Goal: Transaction & Acquisition: Book appointment/travel/reservation

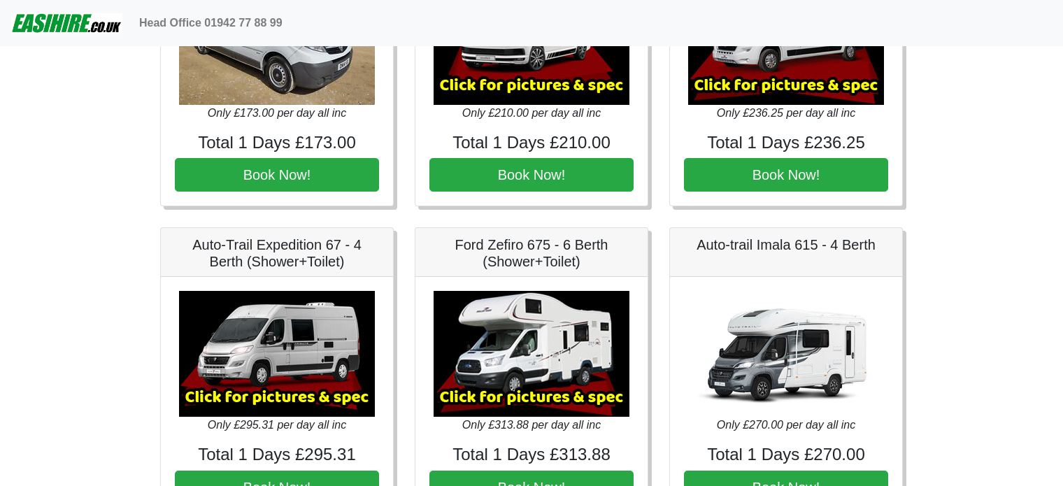
scroll to position [1631, 0]
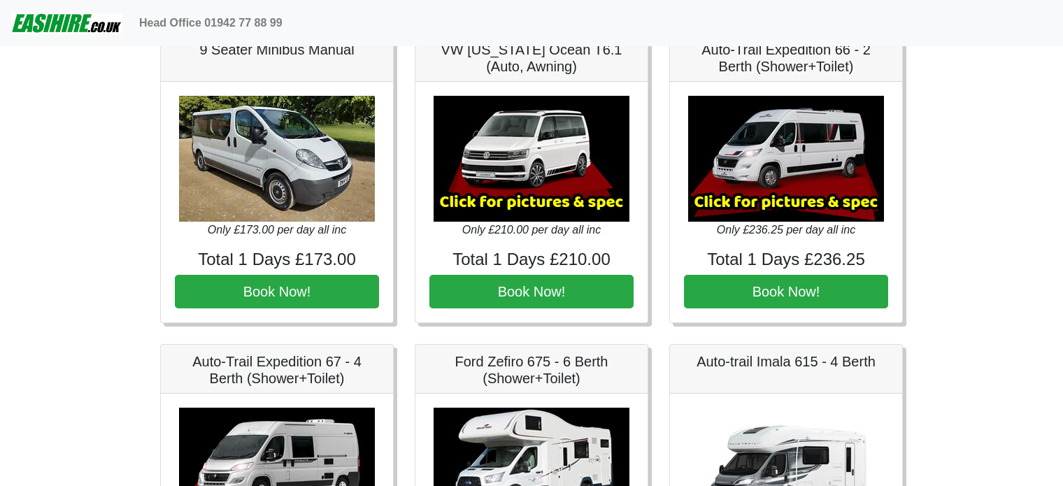
click at [772, 192] on img at bounding box center [786, 159] width 196 height 126
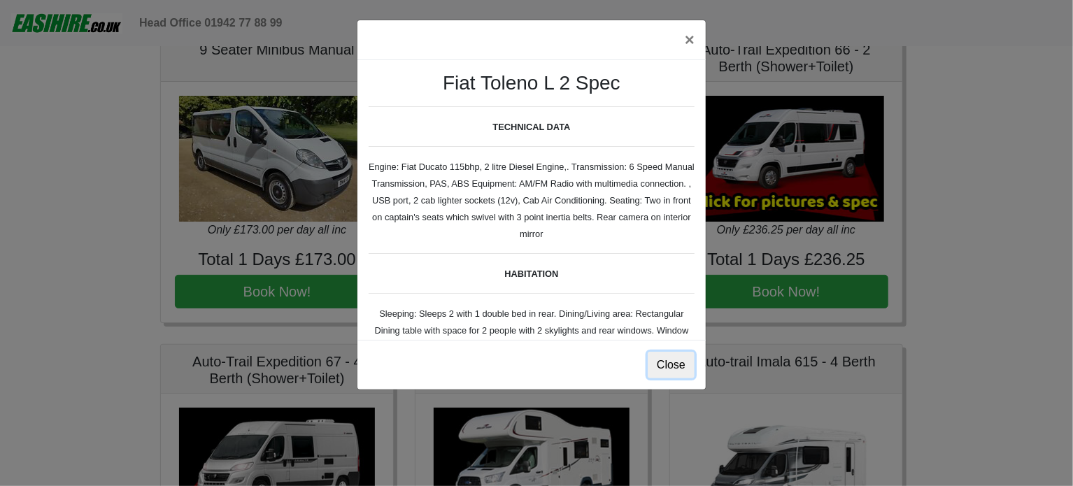
click at [670, 352] on button "Close" at bounding box center [670, 365] width 47 height 27
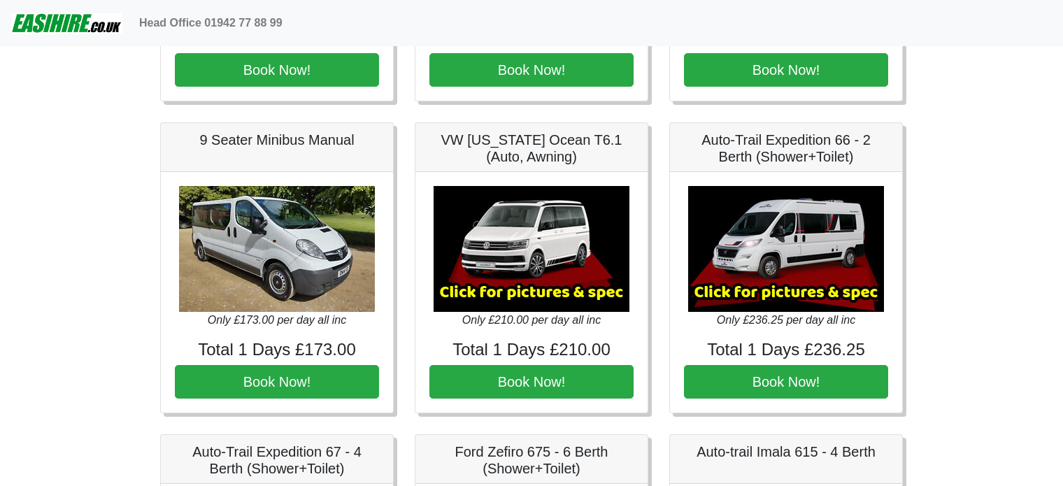
scroll to position [1514, 0]
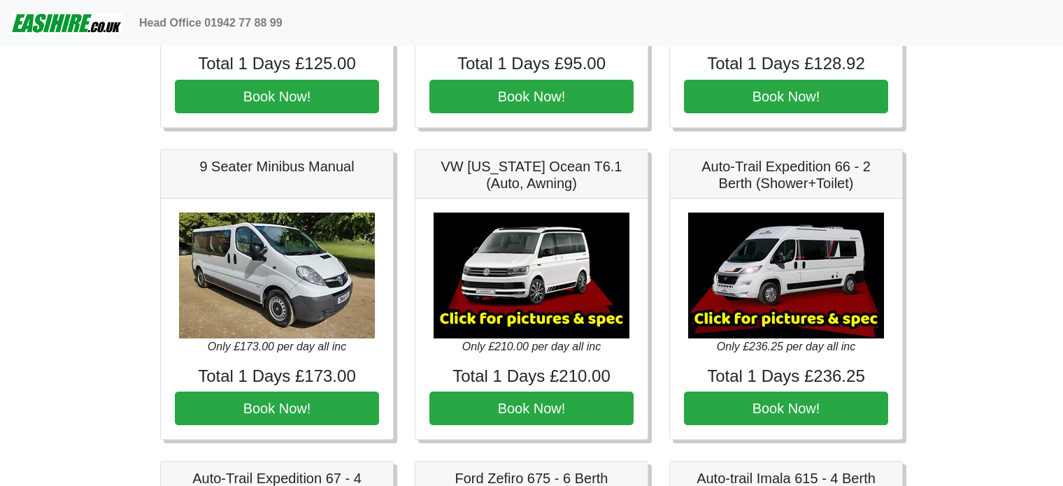
click at [777, 319] on img at bounding box center [786, 276] width 196 height 126
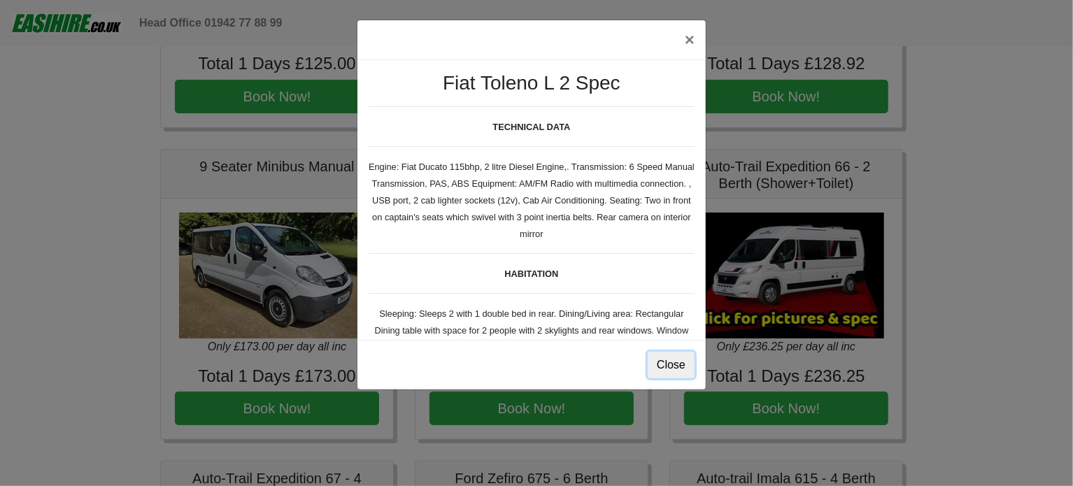
click at [662, 361] on button "Close" at bounding box center [670, 365] width 47 height 27
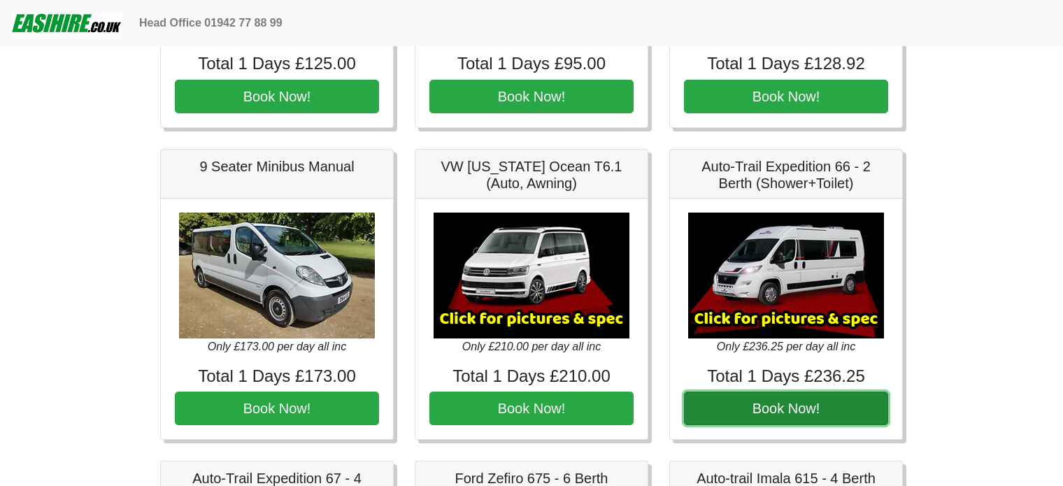
click at [784, 401] on button "Book Now!" at bounding box center [786, 409] width 204 height 34
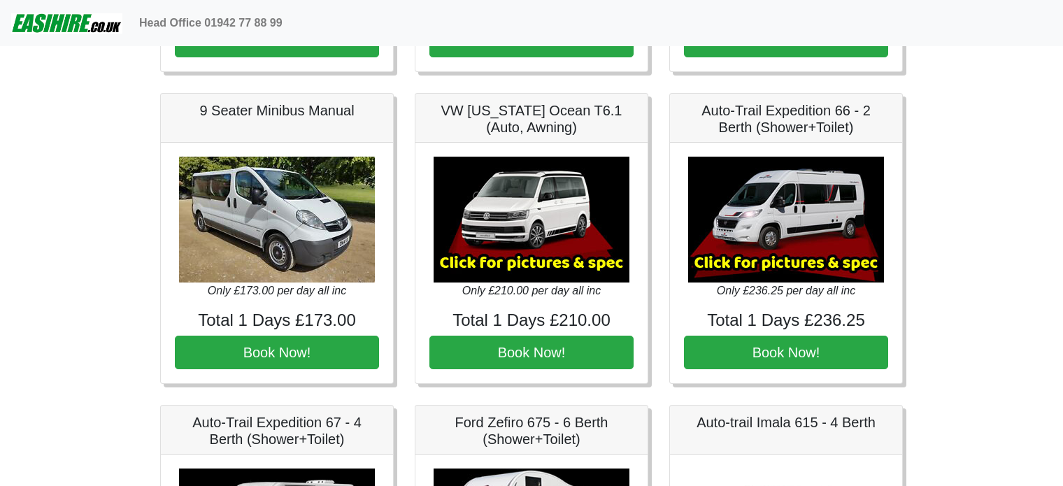
scroll to position [1920, 0]
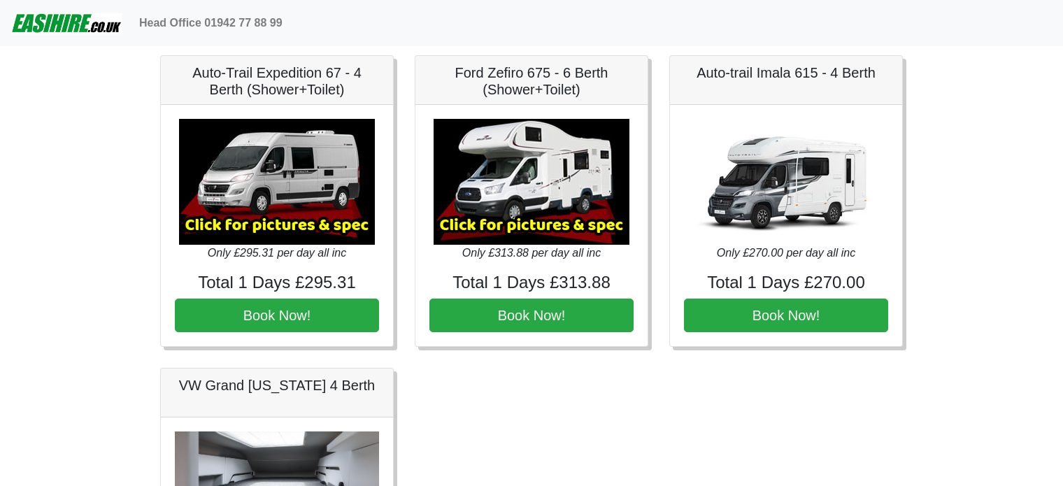
click at [314, 173] on img at bounding box center [277, 182] width 196 height 126
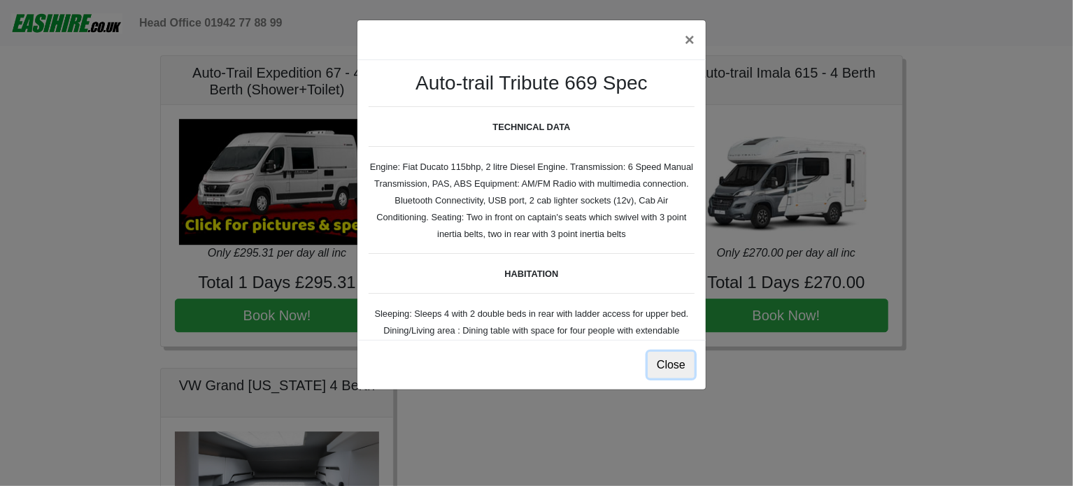
click at [666, 359] on button "Close" at bounding box center [670, 365] width 47 height 27
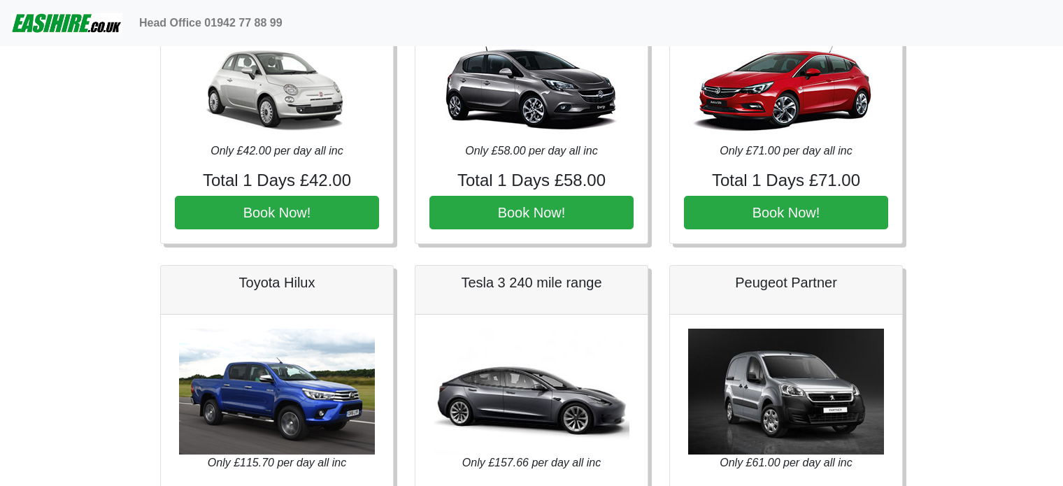
scroll to position [0, 0]
